Goal: Task Accomplishment & Management: Complete application form

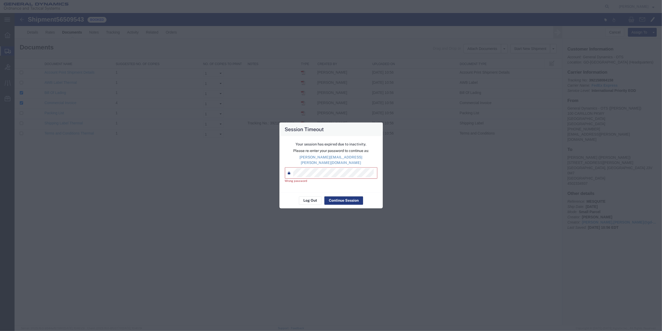
click at [252, 169] on div "Session Timeout Your session has expired due to inactivity. Please re-enter you…" at bounding box center [331, 165] width 662 height 331
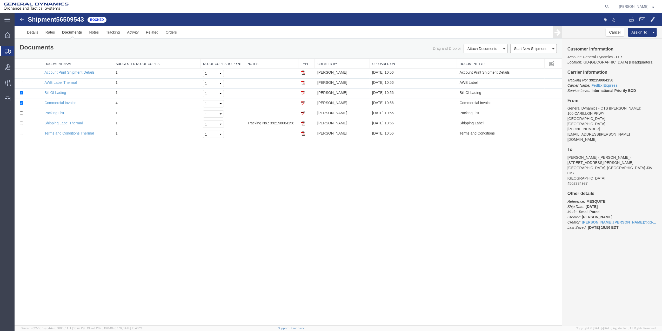
click at [0, 0] on span "Create Shipment" at bounding box center [0, 0] width 0 height 0
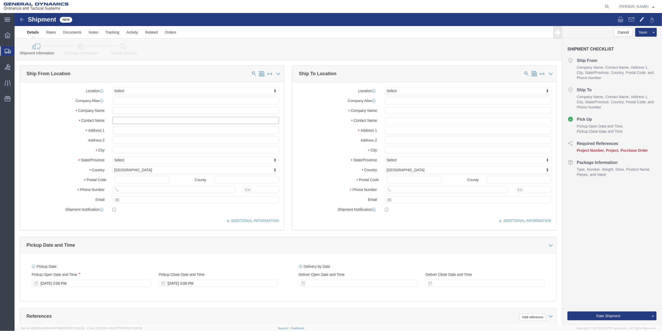
click input "text"
type input "[PERSON_NAME]"
drag, startPoint x: 113, startPoint y: 114, endPoint x: 321, endPoint y: 113, distance: 208.4
click p "- GENERAL DYNAMICS OTS - ([PERSON_NAME]) [STREET_ADDRESS]"
select select "FL"
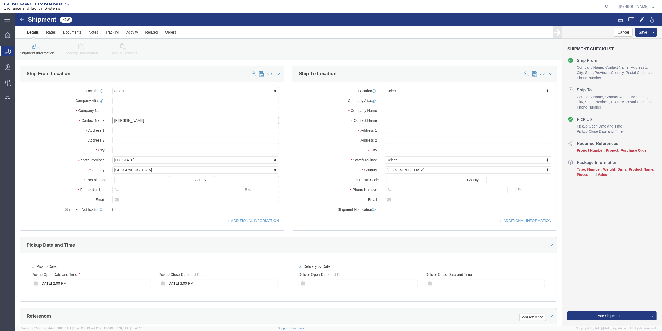
type input "[PERSON_NAME]"
click input "text"
type input "VISTRA"
click input "text"
type input "VISTRA"
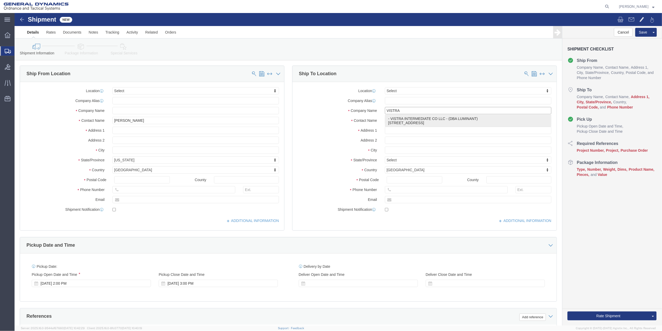
click div "- VISTRA INTERMEDIATE CO LLC - (DBA LUMINANT) [STREET_ADDRESS]"
select select "[GEOGRAPHIC_DATA]"
type input "VISTRA INTERMEDIATE CO LLC"
click input "text"
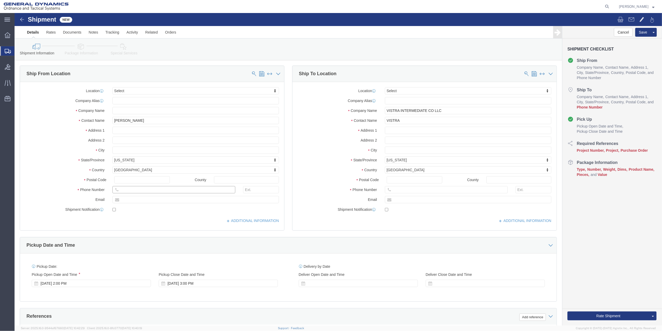
type input "7275788100"
drag, startPoint x: 391, startPoint y: 178, endPoint x: 362, endPoint y: 179, distance: 28.6
click input "text"
paste input "7275788100"
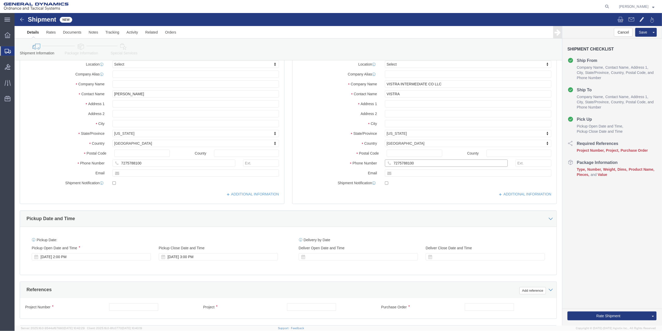
scroll to position [136, 0]
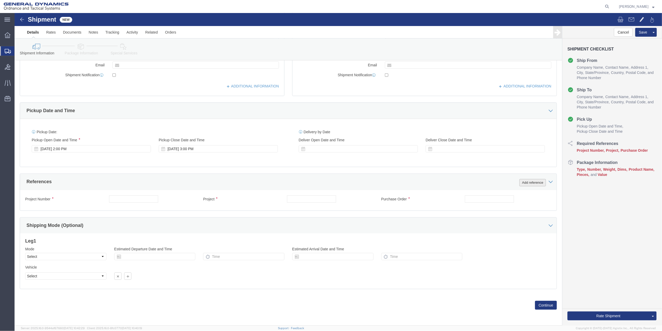
type input "7275788100"
click button "Add reference"
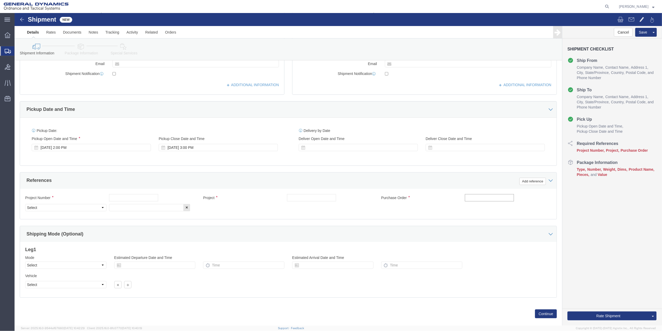
click input "text"
type input "AFM"
click input "AFM"
drag, startPoint x: 466, startPoint y: 186, endPoint x: 434, endPoint y: 183, distance: 32.4
click div "Purchase Order AFM"
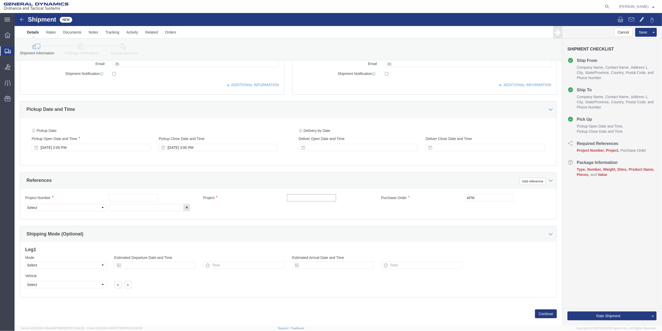
click input "text"
paste input "AFM"
type input "AFM"
click input "text"
paste input "AFM"
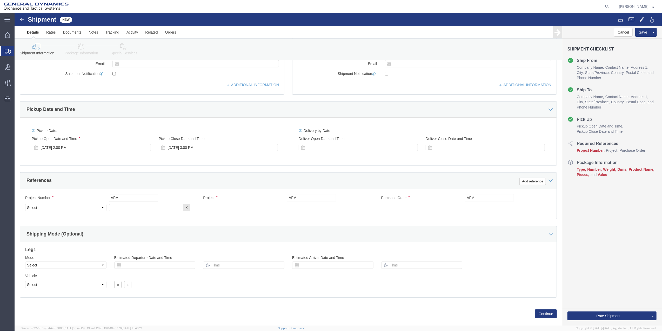
type input "AFM"
drag, startPoint x: 132, startPoint y: 194, endPoint x: 117, endPoint y: 194, distance: 15.3
click input "text"
paste input "AFM"
type input "AFM"
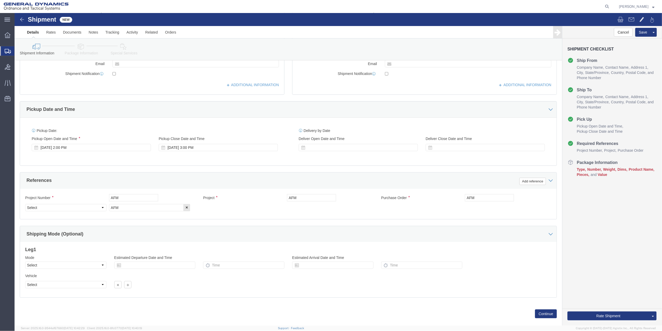
click div "Select Account Type Activity ID Airline Appointment Number ASN Batch Request # …"
click select "Select Account Type Activity ID Airline Appointment Number ASN Batch Request # …"
select select "DEPT"
click select "Select Account Type Activity ID Airline Appointment Number ASN Batch Request # …"
click icon
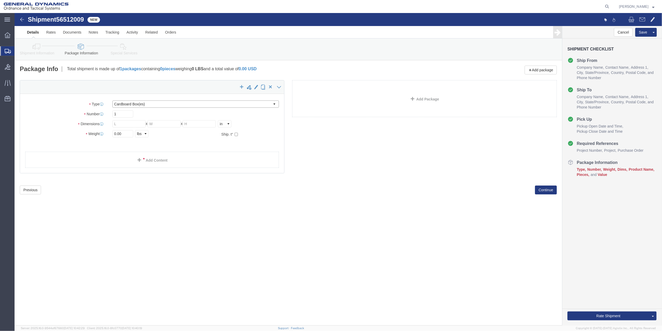
click select "Select Bale(s) Basket(s) Bolt(s) Bottle(s) Buckets Bulk Bundle(s) Can(s) Cardbo…"
select select "ENV"
click select "Select Bale(s) Basket(s) Bolt(s) Bottle(s) Buckets Bulk Bundle(s) Can(s) Cardbo…"
type input "9.50"
type input "12.50"
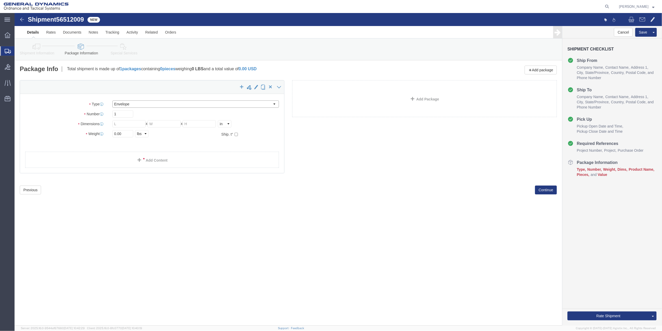
type input "0.25"
type input "1"
click div "1 x Envelope Package Type Select Bale(s) Basket(s) Bolt(s) Bottle(s) Buckets Bu…"
click link "Add Content"
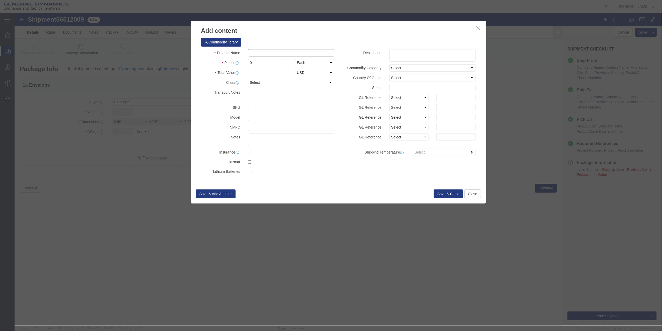
click input "text"
type input "MISC"
type input "100"
select select "US"
click input "0"
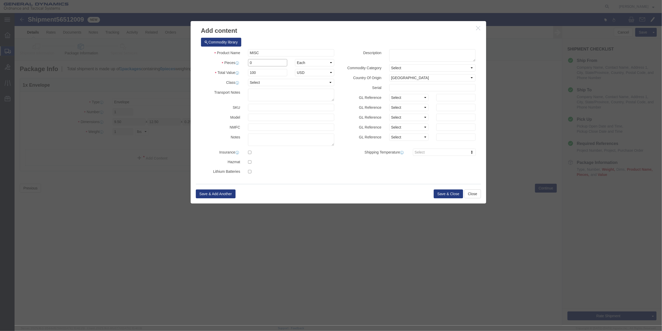
type input "01"
click select "Select 50 55 60 65 70 85 92.5 100 125 175 250 300 400"
select select "70"
click select "Select 50 55 60 65 70 85 92.5 100 125 175 250 300 400"
click button "Save & Close"
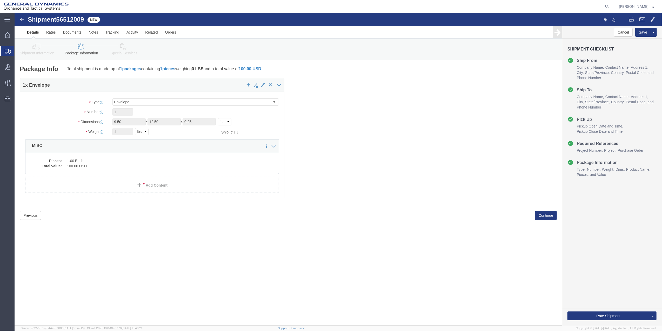
click icon
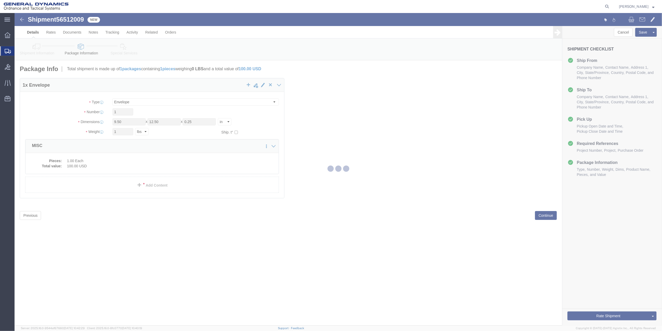
select select
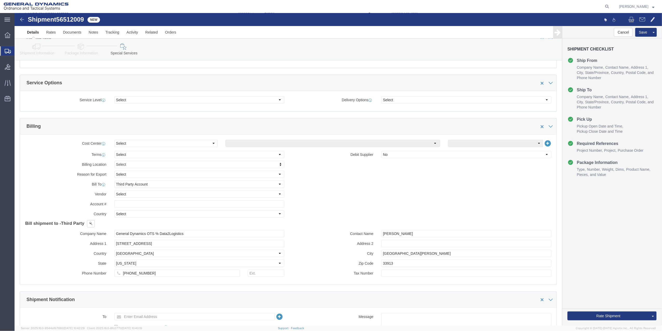
scroll to position [173, 0]
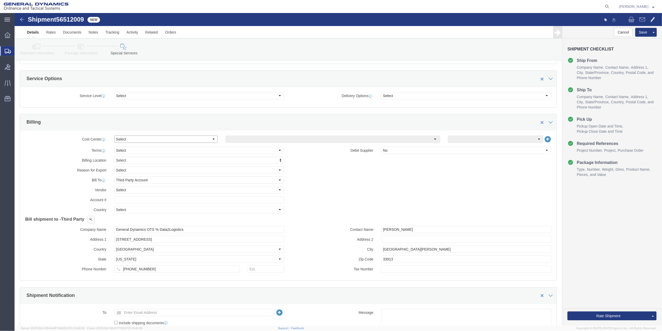
click select "Select Buyer Cost Center Department Operations Number Order Number Sales Person"
select select "DEPARTMENT"
click select "Select Buyer Cost Center Department Operations Number Order Number Sales Person"
click select "Select [GEOGRAPHIC_DATA] [GEOGRAPHIC_DATA] [GEOGRAPHIC_DATA] [GEOGRAPHIC_DATA] …"
select select "1763983"
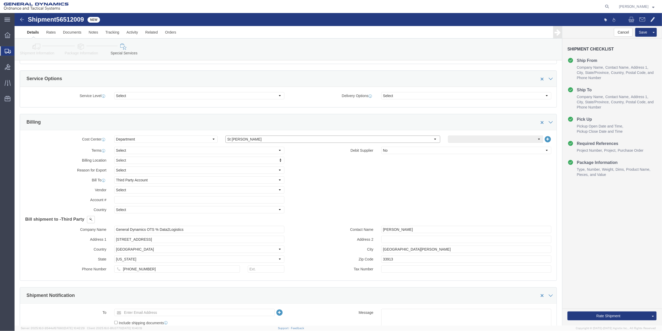
click select "Select [GEOGRAPHIC_DATA] [GEOGRAPHIC_DATA] [GEOGRAPHIC_DATA] [GEOGRAPHIC_DATA] …"
click select "Select 10AFM 10GAG 10GAH 10GFL 10GFO 10GIE 10GIS 30MABS St [PERSON_NAME] Program"
select select "214681"
click select "Select 10AFM 10GAG 10GAH 10GFL 10GFO 10GIE 10GIS 30MABS St [PERSON_NAME] Program"
click input "General Dynamics OTS % Data2Logistics"
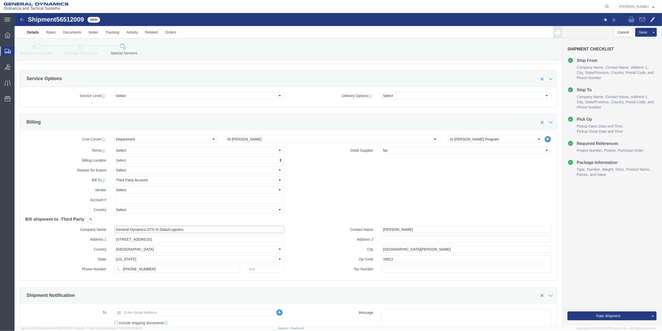
click input "General Dynamics OTS % Data2Logistics"
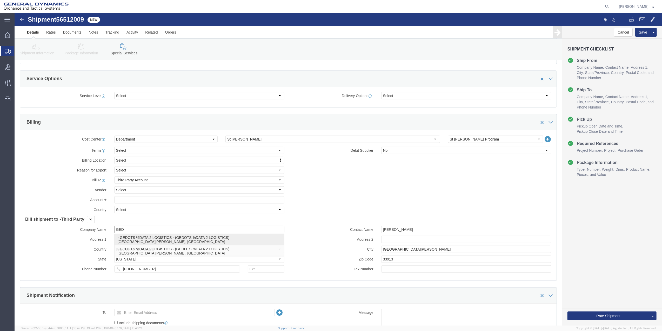
click p "- GEDOTS %DATA 2 LOGISTICS - (GEDOTS %DATA 2 LOGISTICS) [GEOGRAPHIC_DATA][PERSO…"
type input "GEDOTS %DATA 2 LOGISTICS"
type input "PO BOX 61050"
type input "GEDOTS %DATA 2 LOGISTICS"
type input "FORT [PERSON_NAME]"
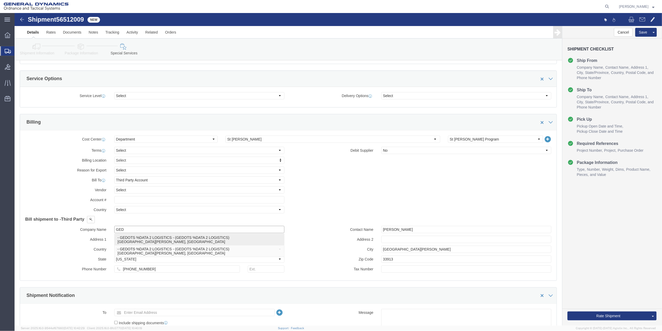
type input "33906"
select select "FL"
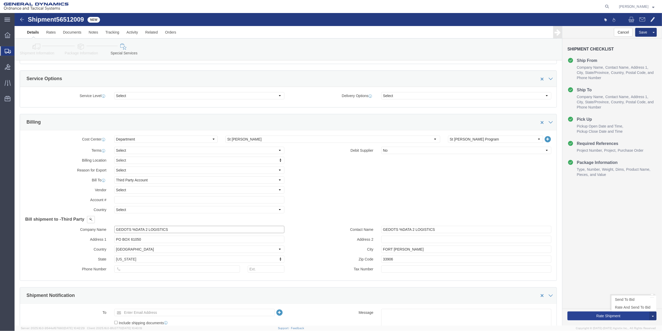
type input "GEDOTS %DATA 2 LOGISTICS"
click button "Rate Shipment"
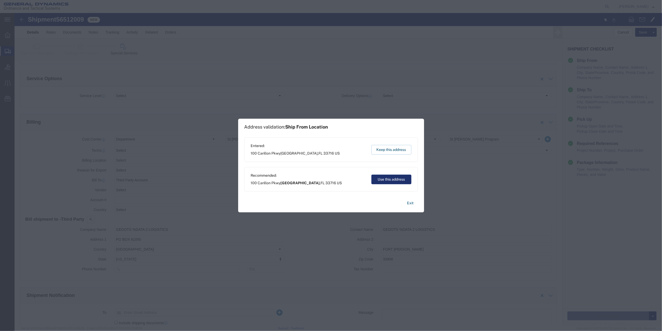
click at [387, 179] on button "Use this address" at bounding box center [392, 179] width 40 height 10
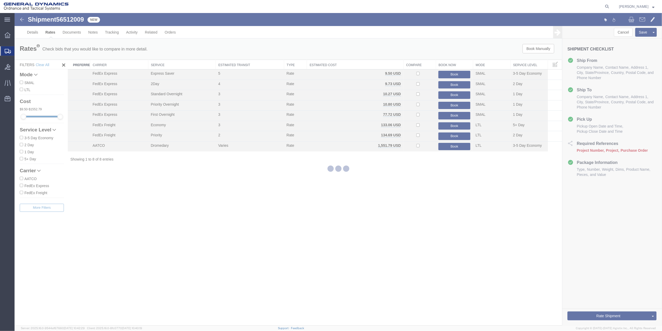
scroll to position [0, 0]
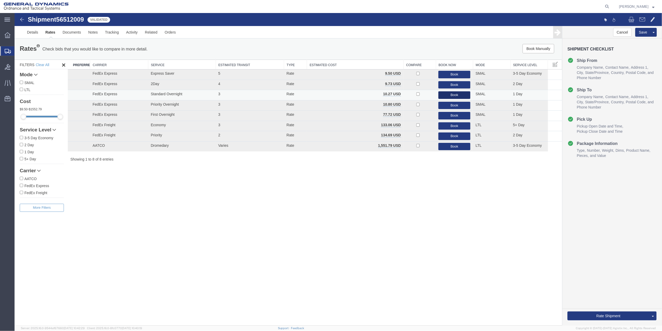
click at [451, 97] on button "Book" at bounding box center [455, 95] width 32 height 8
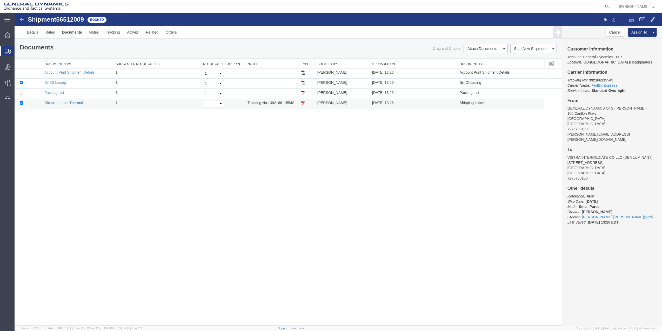
click at [48, 104] on link "Shipping Label Thermal" at bounding box center [63, 103] width 38 height 4
click at [0, 0] on span "Create Shipment" at bounding box center [0, 0] width 0 height 0
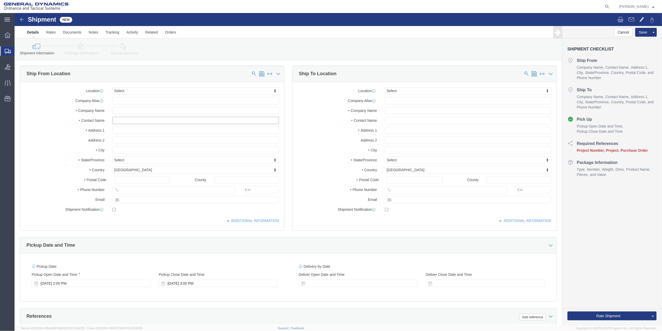
click input "text"
type input "[PERSON_NAME]"
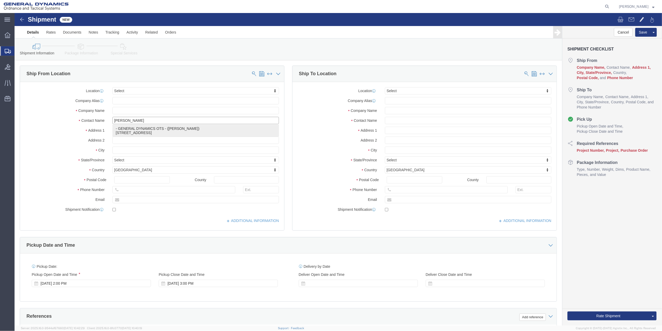
click p "- GENERAL DYNAMICS OTS - ([PERSON_NAME]) [STREET_ADDRESS]"
select select "FL"
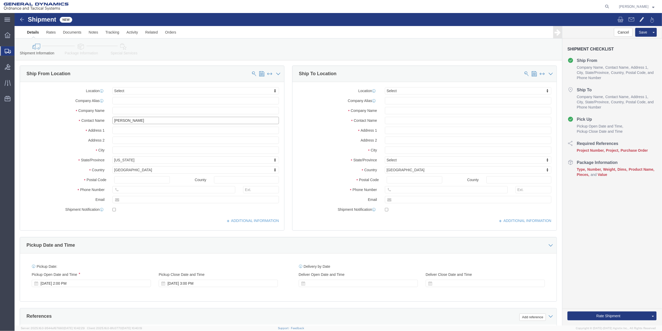
type input "[PERSON_NAME]"
click input "text"
type input "HIGHLAND"
click p "- CORPORATE FLEET SERVICES - (CORPORATE FLEET SERVICES) [STREET_ADDRESS][PERSON…"
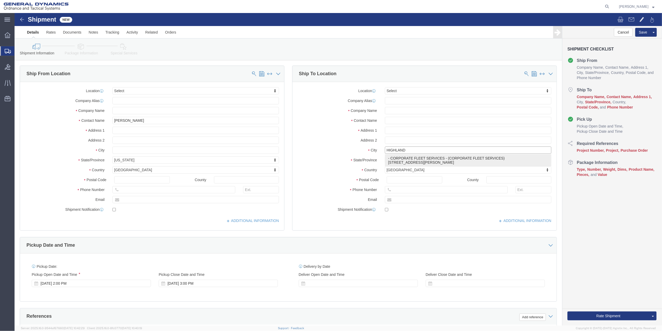
select select "MI"
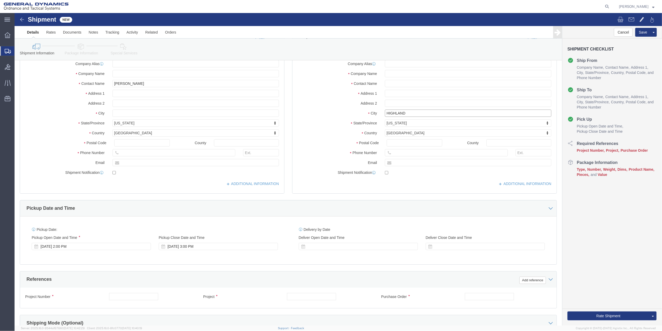
scroll to position [136, 0]
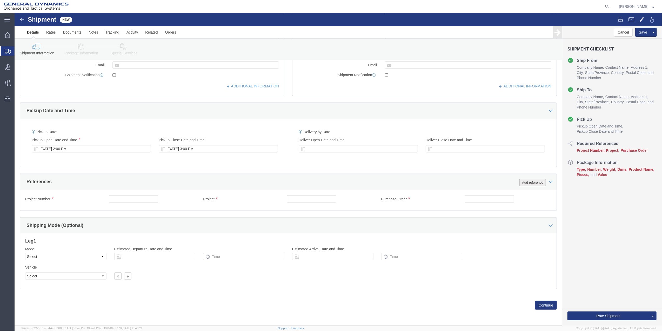
type input "[GEOGRAPHIC_DATA]"
click button "Add reference"
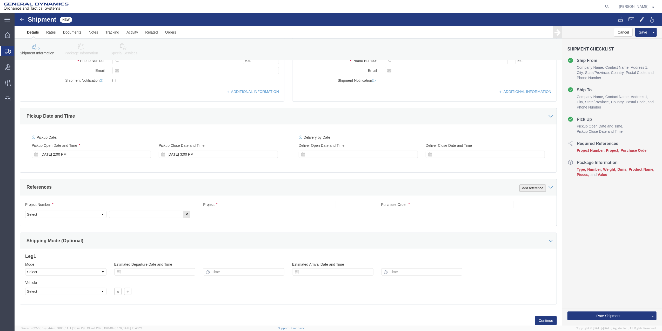
scroll to position [146, 0]
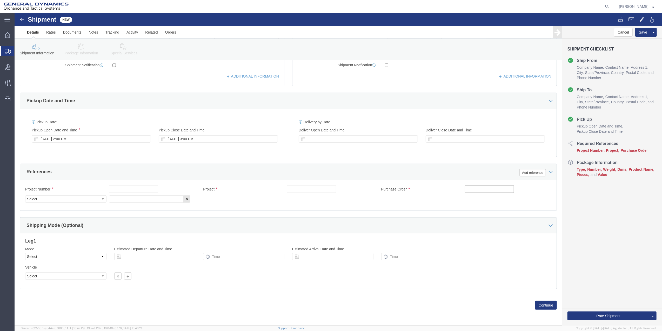
click input "text"
type input "MAB"
click input "text"
paste input "MAB"
type input "MAB"
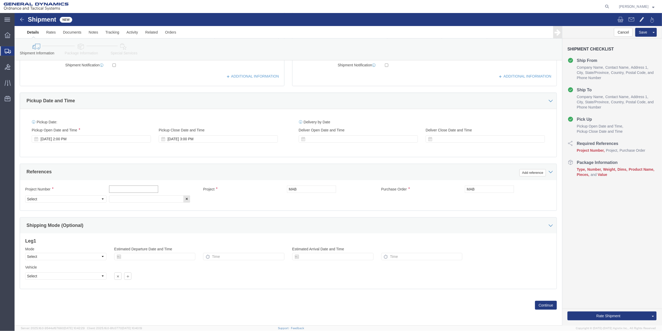
click input "text"
paste input "MAB"
type input "MAB"
click input "text"
paste input "MAB"
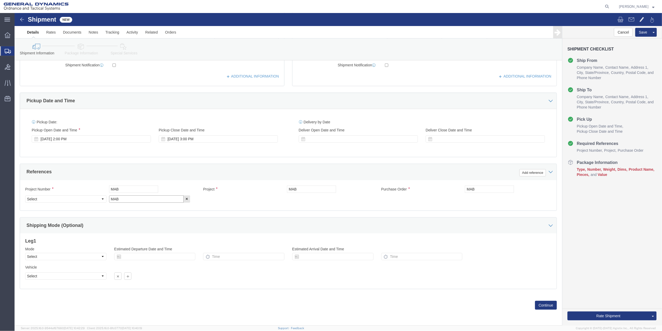
type input "MAB"
click select "Select Account Type Activity ID Airline Appointment Number ASN Batch Request # …"
select select "DEPT"
click select "Select Account Type Activity ID Airline Appointment Number ASN Batch Request # …"
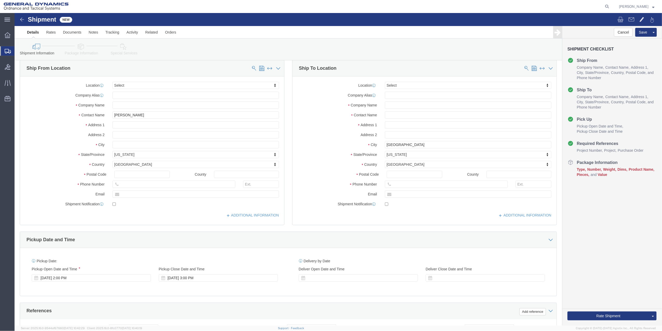
scroll to position [0, 0]
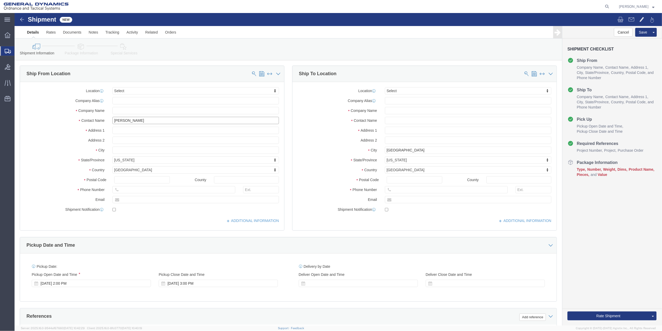
click input "[PERSON_NAME]"
drag, startPoint x: 114, startPoint y: 107, endPoint x: 93, endPoint y: 108, distance: 21.1
click div "[PERSON_NAME]"
click label "Contact Name"
click input "[PERSON_NAME]"
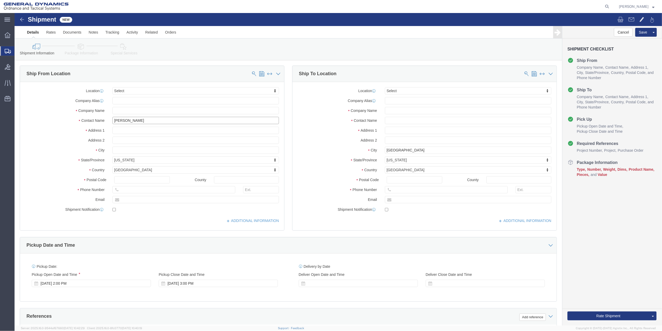
click input "[PERSON_NAME]"
type input "[PERSON_NAME]"
click p "- General Dynamics - OTS - ([PERSON_NAME]) [STREET_ADDRESS]"
select select "FL"
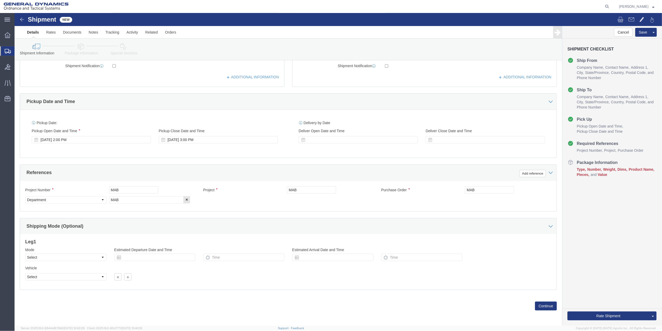
scroll to position [146, 0]
type input "[PERSON_NAME]"
click icon
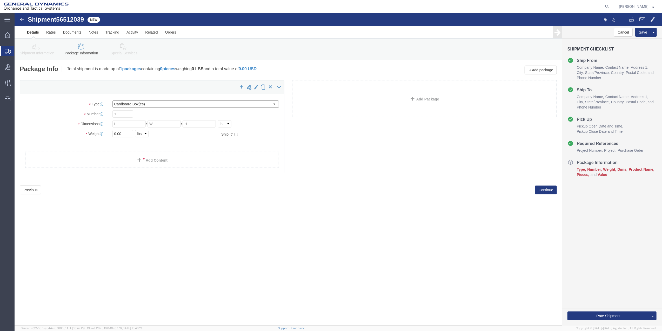
click select "Select Bale(s) Basket(s) Bolt(s) Bottle(s) Buckets Bulk Bundle(s) Can(s) Cardbo…"
select select "ENV"
click select "Select Bale(s) Basket(s) Bolt(s) Bottle(s) Buckets Bulk Bundle(s) Can(s) Cardbo…"
type input "9.50"
type input "12.50"
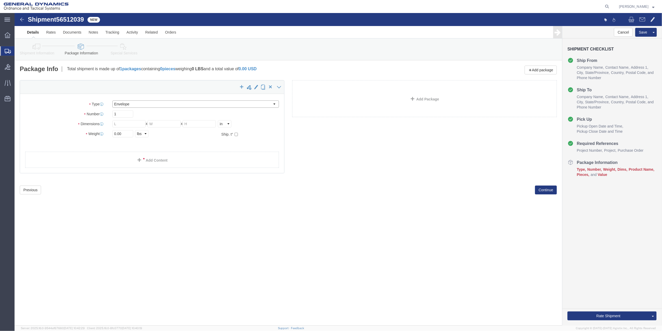
type input "0.25"
type input "1"
click link "Add Content"
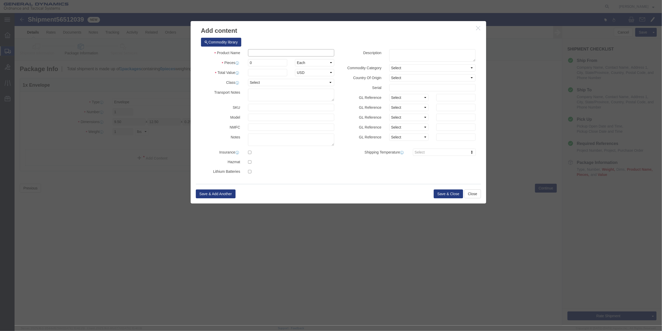
click input "text"
type input "PAPER"
type input "100"
select select "US"
click input "0"
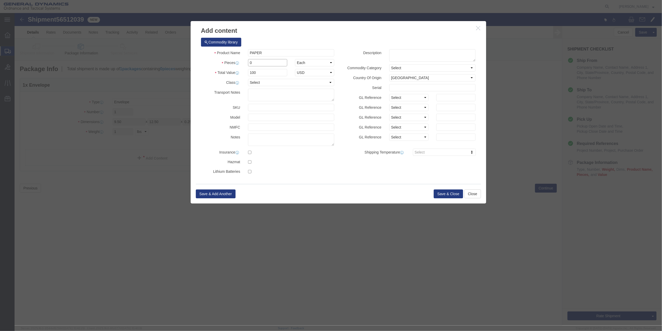
type input "01"
click select "Select 50 55 60 65 70 85 92.5 100 125 175 250 300 400"
select select "70"
click select "Select 50 55 60 65 70 85 92.5 100 125 175 250 300 400"
click button "Save & Close"
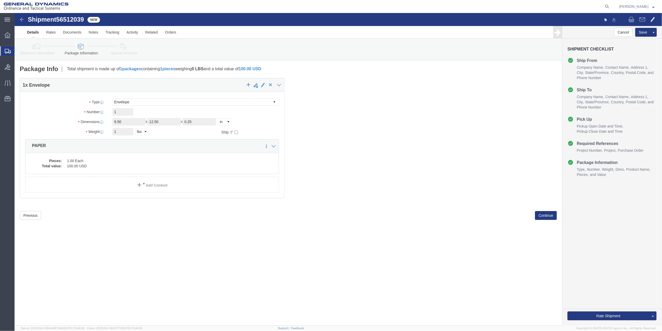
click icon
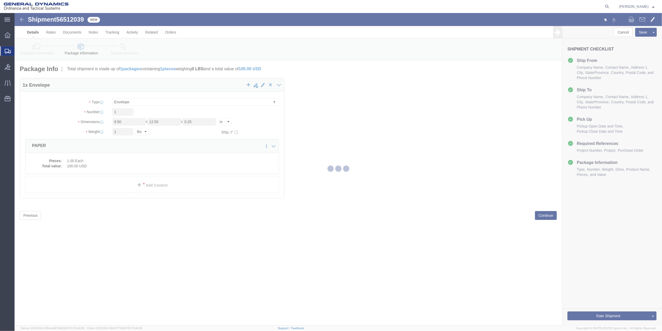
select select
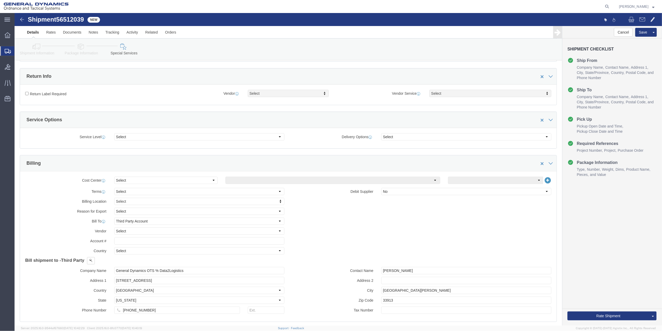
scroll to position [139, 0]
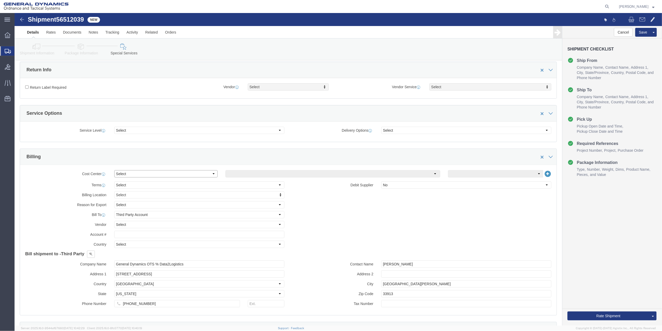
click select "Select Buyer Cost Center Department Operations Number Order Number Sales Person"
select select "DEPARTMENT"
click select "Select Buyer Cost Center Department Operations Number Order Number Sales Person"
click select "Select [GEOGRAPHIC_DATA] [GEOGRAPHIC_DATA] [GEOGRAPHIC_DATA] [GEOGRAPHIC_DATA] …"
select select "1763983"
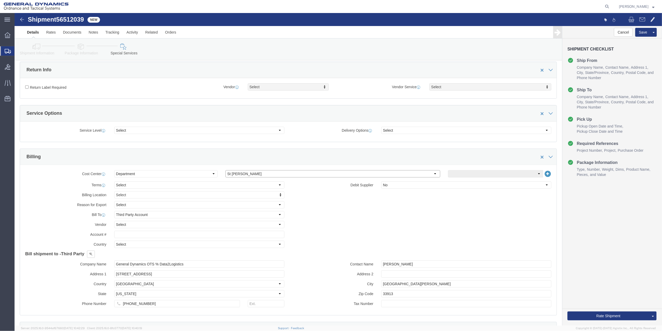
click select "Select [GEOGRAPHIC_DATA] [GEOGRAPHIC_DATA] [GEOGRAPHIC_DATA] [GEOGRAPHIC_DATA] …"
click select "Select 10AFM 10GAG 10GAH 10GFL 10GFO 10GIE 10GIS 30MABS St [PERSON_NAME] Program"
select select "214681"
click select "Select 10AFM 10GAG 10GAH 10GFL 10GFO 10GIE 10GIS 30MABS St [PERSON_NAME] Program"
click input "General Dynamics OTS % Data2Logistics"
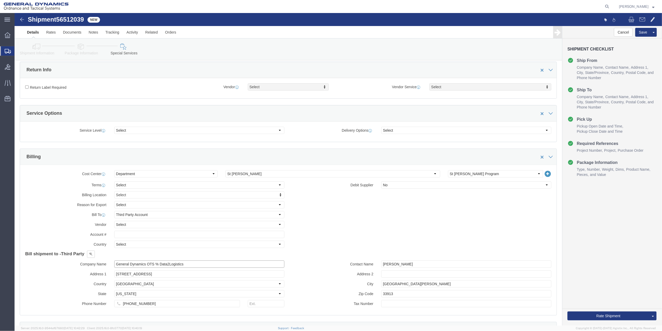
click input "General Dynamics OTS % Data2Logistics"
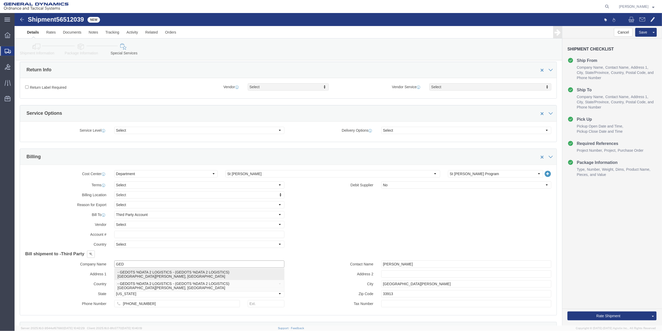
click p "- GEDOTS %DATA 2 LOGISTICS - (GEDOTS %DATA 2 LOGISTICS) [GEOGRAPHIC_DATA][PERSO…"
type input "GEDOTS %DATA 2 LOGISTICS"
type input "PO BOX 61050"
type input "GEDOTS %DATA 2 LOGISTICS"
type input "FORT [PERSON_NAME]"
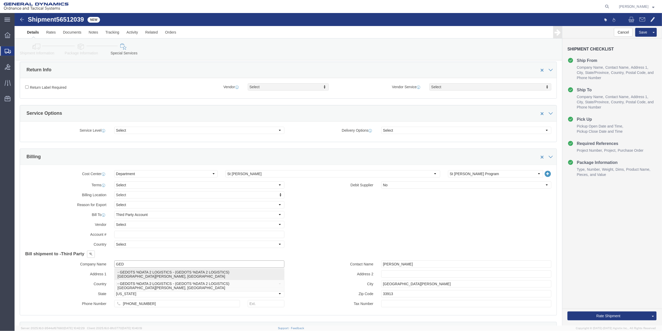
type input "33906"
select select "FL"
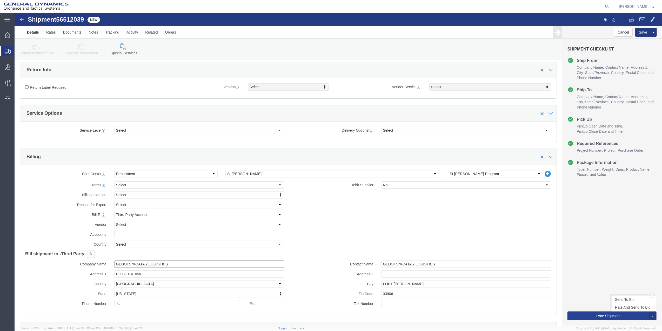
type input "GEDOTS %DATA 2 LOGISTICS"
click button "Rate Shipment"
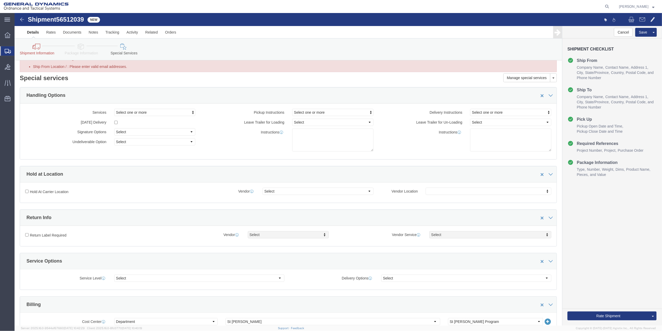
scroll to position [0, 0]
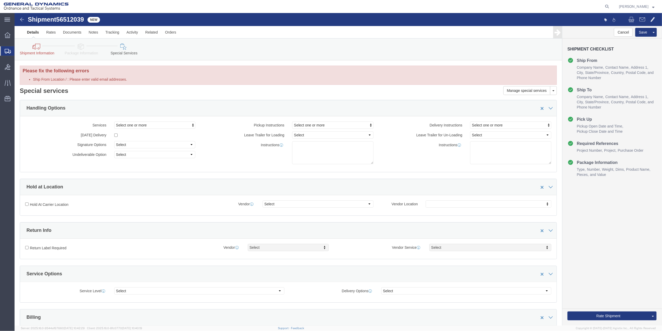
click icon
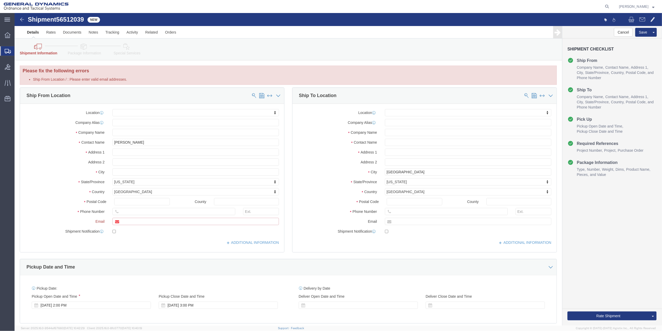
click input "Ship From Location / : Please enter valid email addresses."
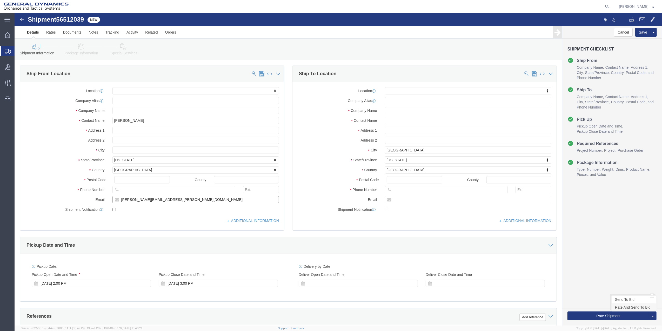
type input "[PERSON_NAME][EMAIL_ADDRESS][PERSON_NAME][DOMAIN_NAME]"
click link "Rate And Send To Bid"
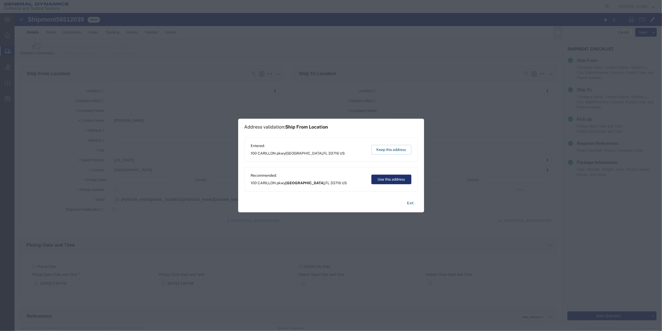
click at [404, 181] on button "Use this address" at bounding box center [392, 179] width 40 height 10
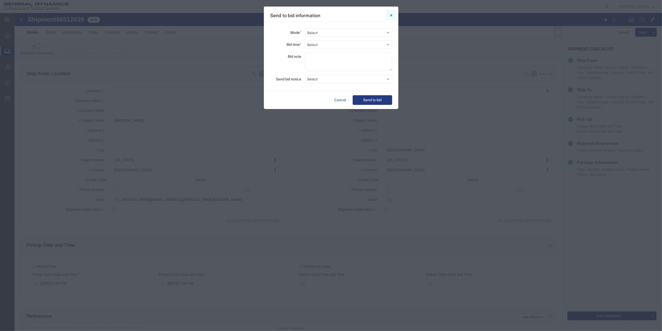
click at [390, 14] on button "Close" at bounding box center [391, 15] width 10 height 10
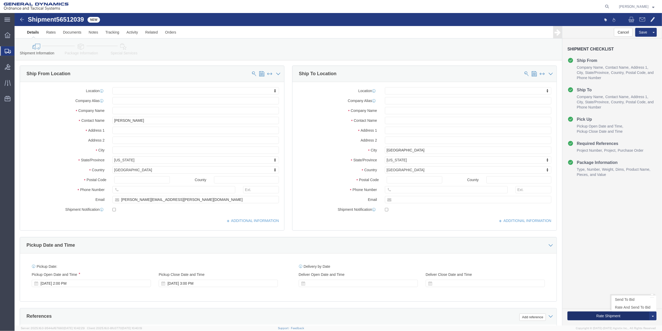
click button "Rate Shipment"
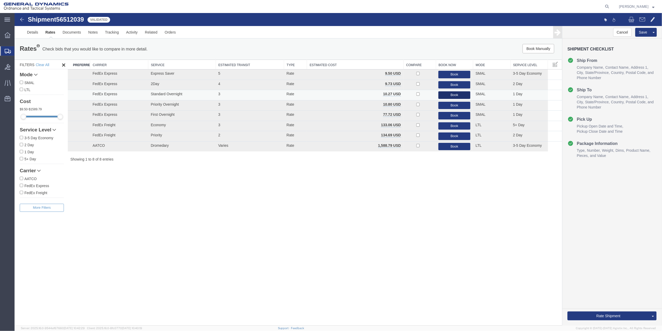
click at [446, 92] on button "Book" at bounding box center [455, 95] width 32 height 8
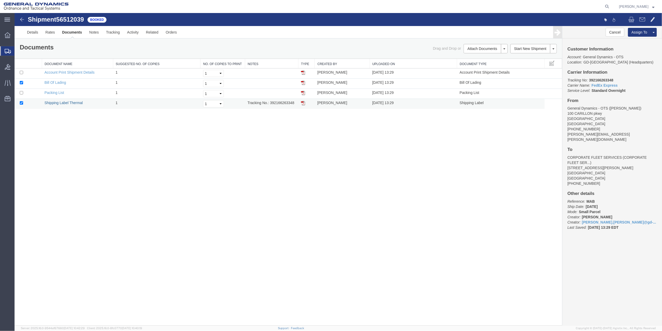
click at [76, 101] on link "Shipping Label Thermal" at bounding box center [63, 103] width 38 height 4
click at [0, 0] on span "Create Shipment" at bounding box center [0, 0] width 0 height 0
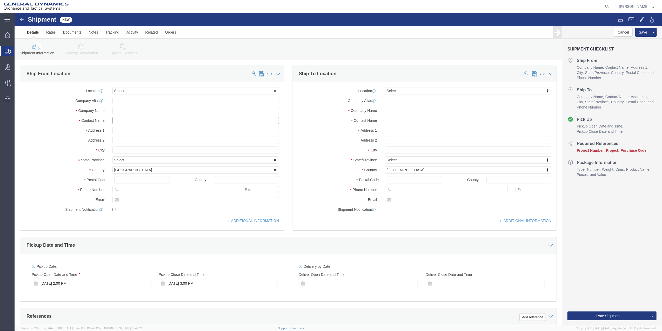
click input "text"
type input "mail room"
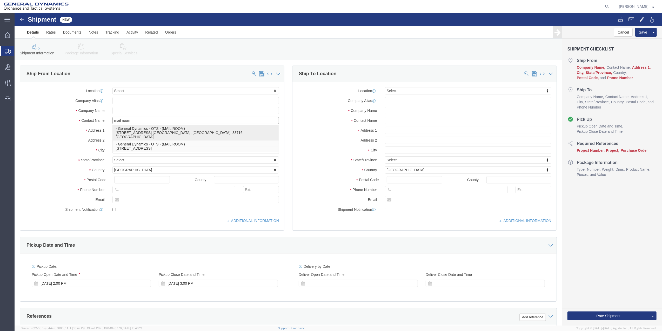
click p "- General Dynamics - OTS - (MAIL ROOM) [STREET_ADDRESS] [GEOGRAPHIC_DATA], [GEO…"
select select "FL"
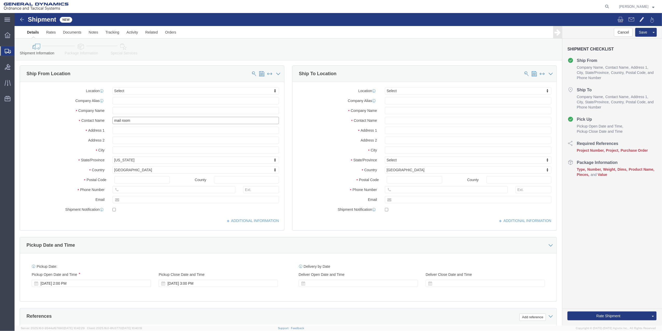
type input "MAIL ROOM"
click input "text"
click input "[PERSON_NAME]"
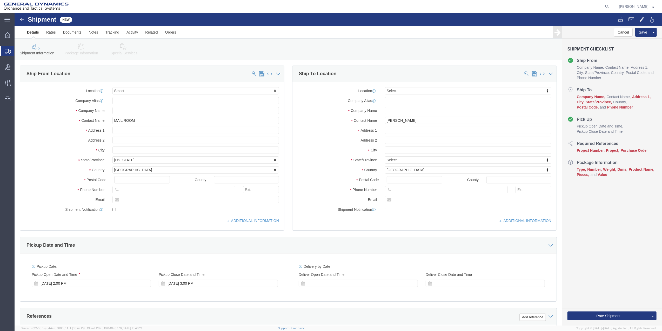
click input "[PERSON_NAME]"
type input "[PERSON_NAME]"
click input "text"
type input "[PERSON_NAME]"
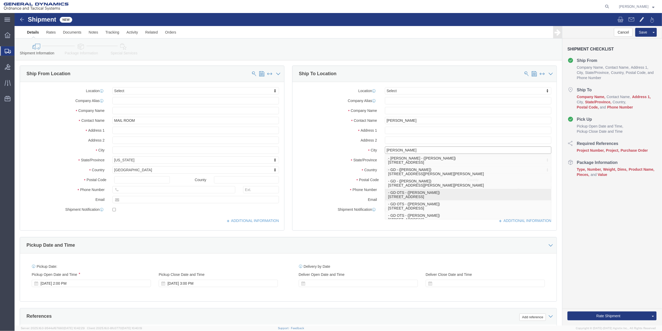
click p "- GD OTS - ([PERSON_NAME]) [STREET_ADDRESS]"
select select "IL"
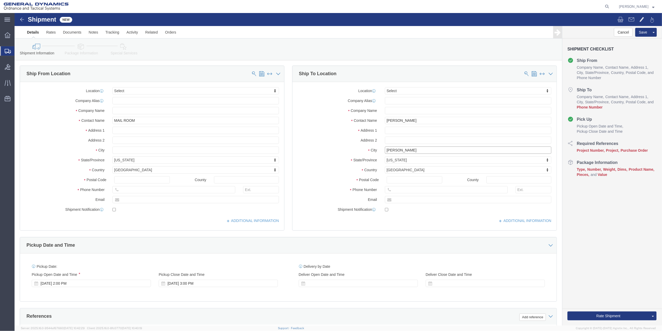
type input "[PERSON_NAME]"
click input "[PERSON_NAME]"
type input "[PERSON_NAME]"
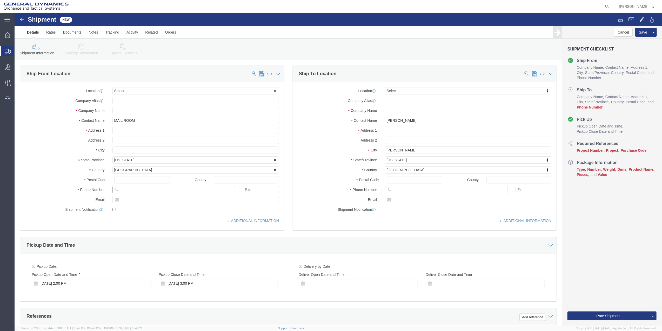
click input "text"
type input "[PHONE_NUMBER]"
click input "text"
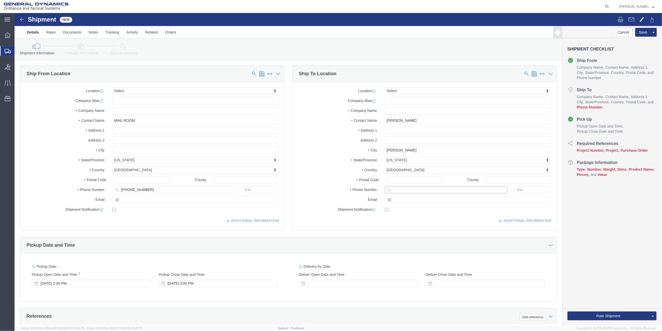
paste input "[PHONE_NUMBER]"
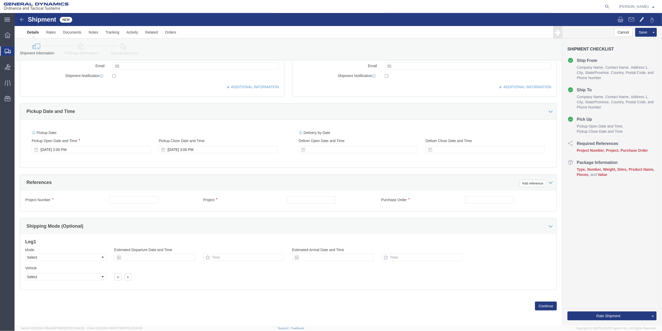
scroll to position [136, 0]
type input "[PHONE_NUMBER]"
click button "Add reference"
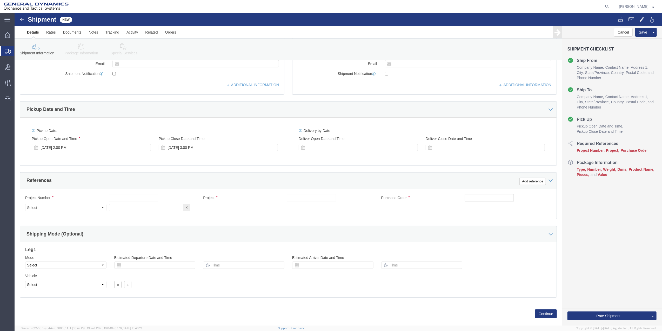
click input "text"
type input "10AFM"
drag, startPoint x: 308, startPoint y: 184, endPoint x: 284, endPoint y: 187, distance: 23.9
click input "text"
paste input "10AFM"
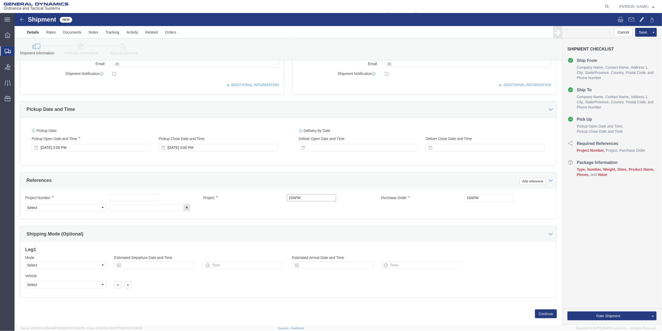
type input "10AFM"
click div "Project Number Project 10AFM Purchase Order 10AFM Select Account Type Activity …"
click input "text"
paste input "10AFM"
type input "10AFM"
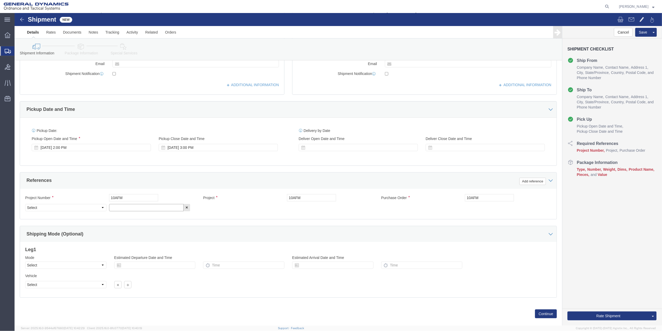
drag, startPoint x: 111, startPoint y: 196, endPoint x: 81, endPoint y: 196, distance: 30.7
click input "text"
paste input "10AFM"
type input "10AFM"
click select "Select Account Type Activity ID Airline Appointment Number ASN Batch Request # …"
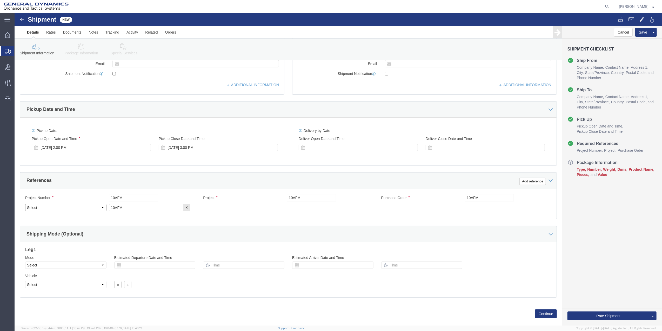
select select "DEPT"
click select "Select Account Type Activity ID Airline Appointment Number ASN Batch Request # …"
click link "Package Information"
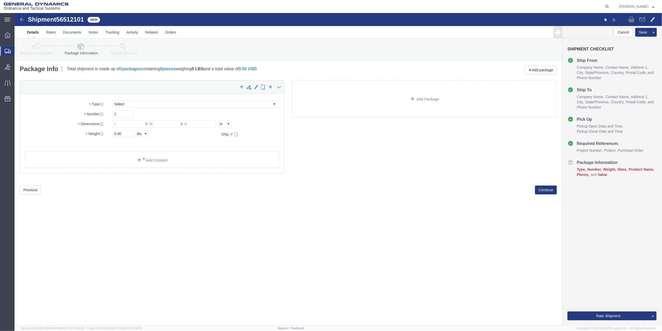
select select "CBOX"
click img
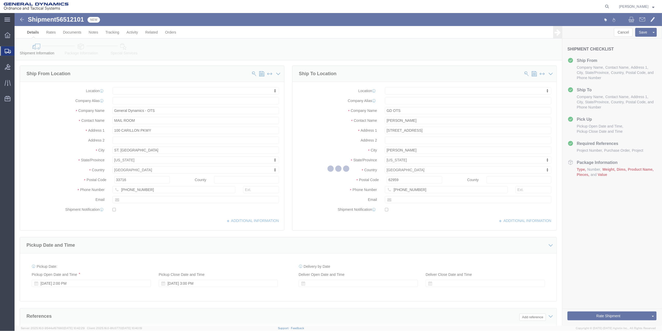
select select
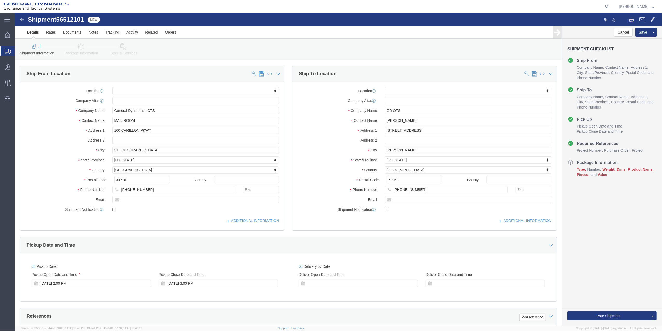
click input "text"
paste input "[PERSON_NAME][EMAIL_ADDRESS][PERSON_NAME][DOMAIN_NAME]"
type input "[PERSON_NAME][EMAIL_ADDRESS][PERSON_NAME][DOMAIN_NAME]"
click link "Package Information"
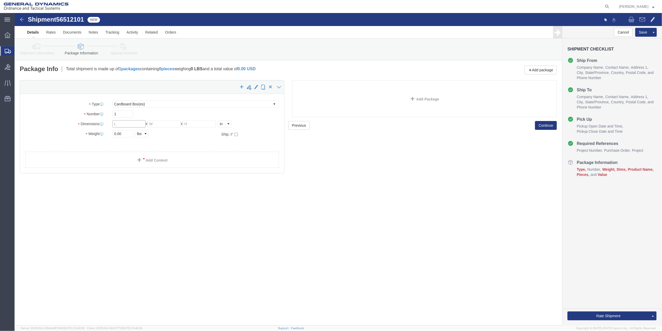
click input "text"
type input "14"
type input "8"
type input "5"
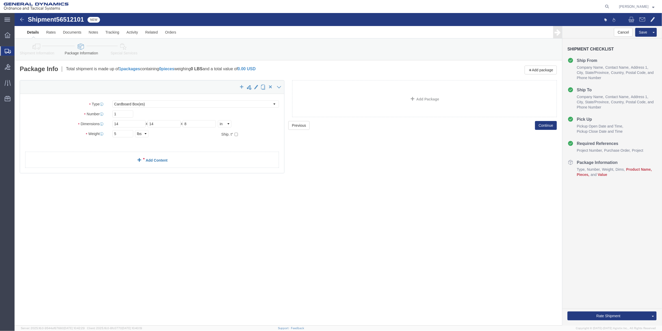
click link "Add Content"
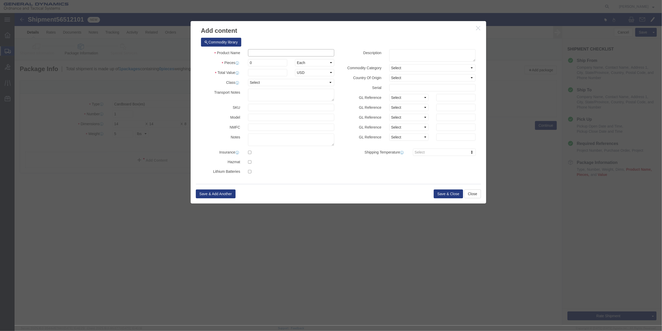
drag, startPoint x: 310, startPoint y: 37, endPoint x: 307, endPoint y: 39, distance: 3.7
click input "text"
type input "MISC"
type input "100"
select select "US"
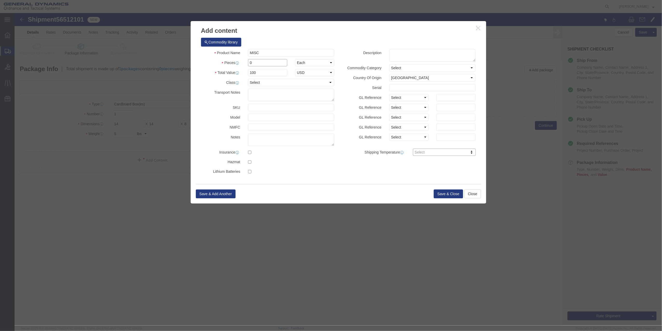
click input "0"
type input "01"
click select "Select 50 55 60 65 70 85 92.5 100 125 175 250 300 400"
select select "70"
click select "Select 50 55 60 65 70 85 92.5 100 125 175 250 300 400"
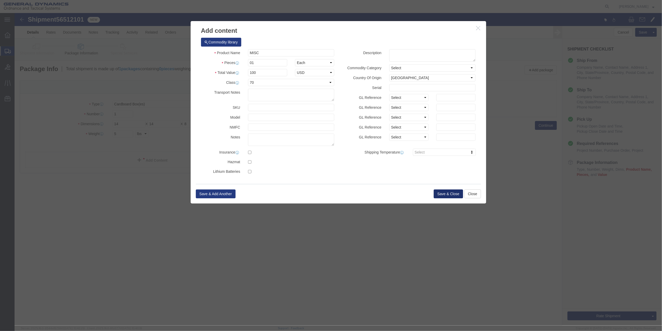
click button "Save & Close"
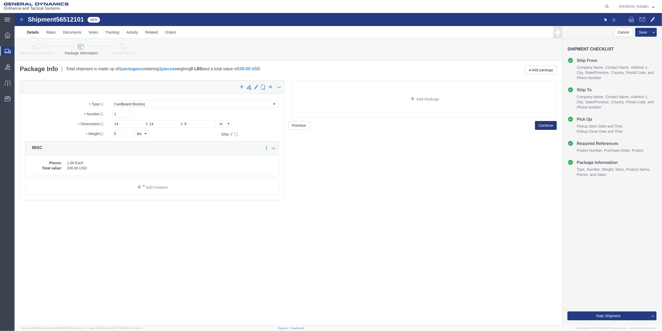
click icon
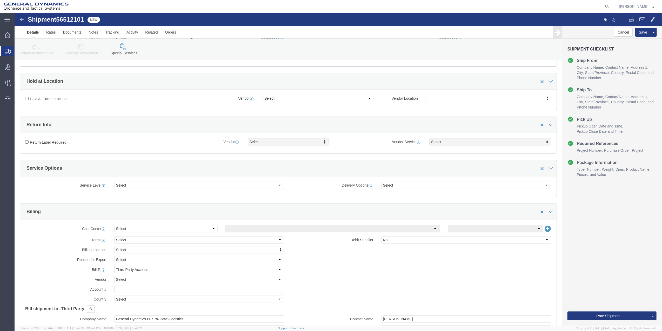
scroll to position [208, 0]
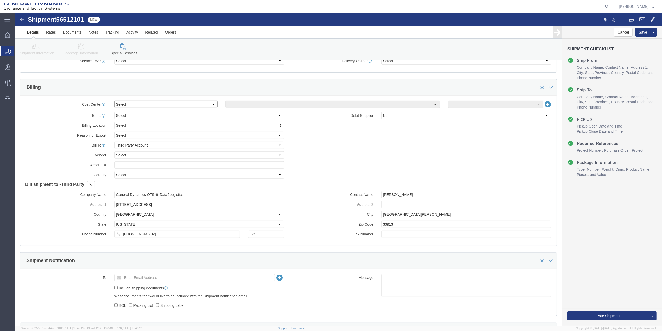
click select "Select Buyer Cost Center Department Operations Number Order Number Sales Person"
select select "DEPARTMENT"
click select "Select Buyer Cost Center Department Operations Number Order Number Sales Person"
click select "Select [GEOGRAPHIC_DATA] [GEOGRAPHIC_DATA] [GEOGRAPHIC_DATA] [GEOGRAPHIC_DATA] …"
select select "1763983"
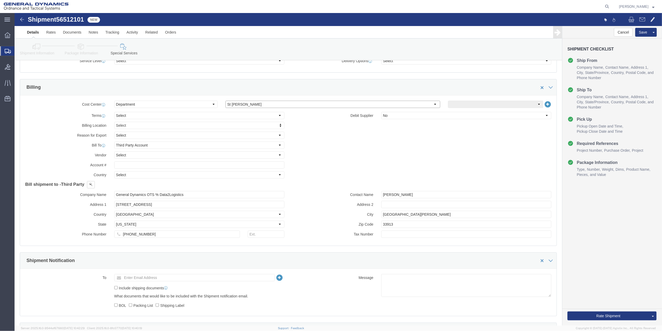
click select "Select [GEOGRAPHIC_DATA] [GEOGRAPHIC_DATA] [GEOGRAPHIC_DATA] [GEOGRAPHIC_DATA] …"
click select "Select 10AFM 10GAG 10GAH 10GFL 10GFO 10GIE 10GIS 30MABS St [PERSON_NAME] Program"
select select "214681"
click select "Select 10AFM 10GAG 10GAH 10GFL 10GFO 10GIE 10GIS 30MABS St [PERSON_NAME] Program"
click input "General Dynamics OTS % Data2Logistics"
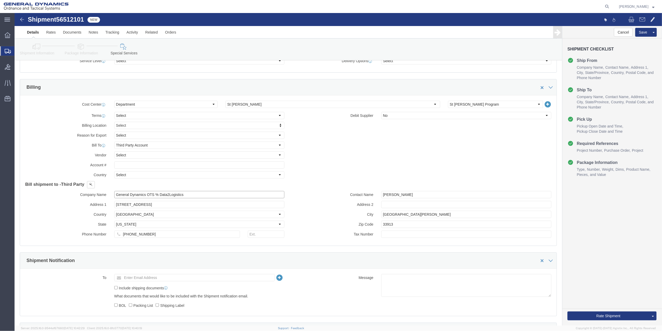
click input "General Dynamics OTS % Data2Logistics"
type input "GED"
click p "- GEDOTS %DATA 2 LOGISTICS - (GEDOTS %DATA 2 LOGISTICS) [GEOGRAPHIC_DATA][PERSO…"
select select "FL"
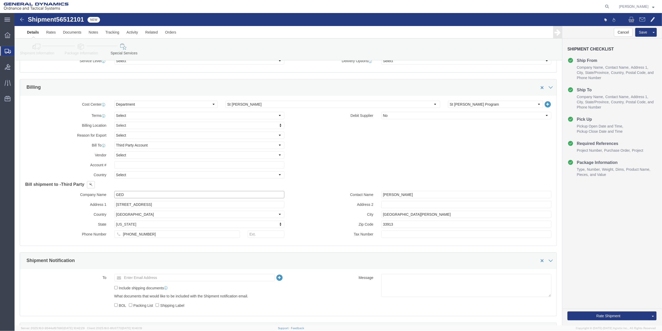
type input "GEDOTS %DATA 2 LOGISTICS"
click button "Rate Shipment"
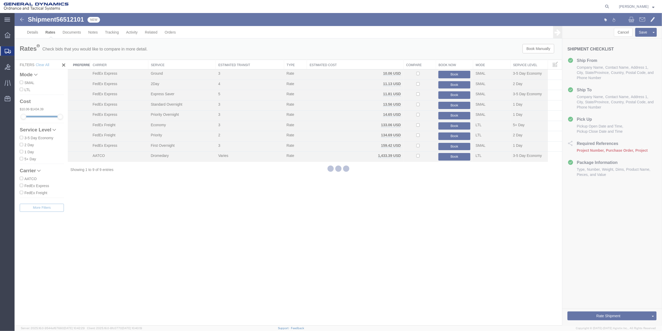
scroll to position [0, 0]
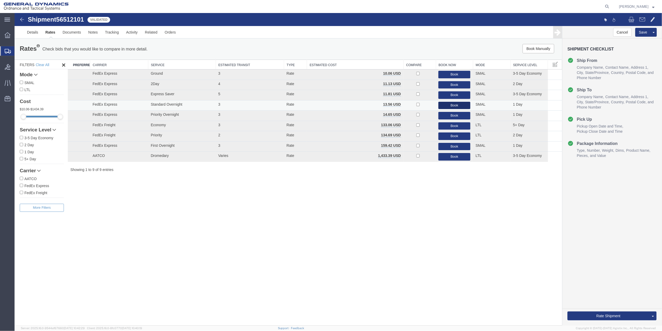
click at [458, 105] on button "Book" at bounding box center [455, 106] width 32 height 8
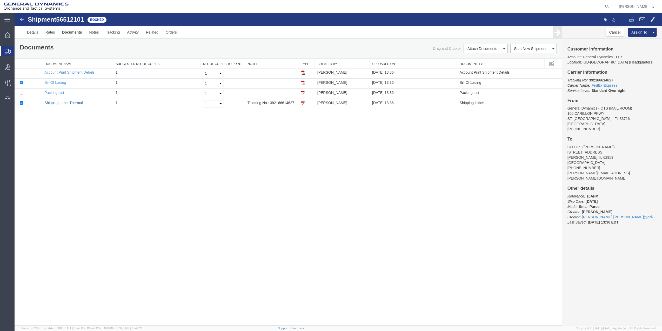
drag, startPoint x: 53, startPoint y: 103, endPoint x: 401, endPoint y: 153, distance: 351.5
click at [53, 103] on link "Shipping Label Thermal" at bounding box center [63, 103] width 38 height 4
